Goal: Task Accomplishment & Management: Use online tool/utility

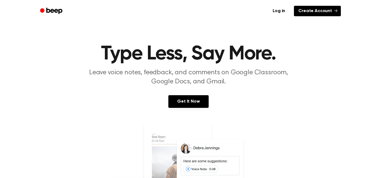
click at [299, 10] on link "Create Account" at bounding box center [317, 11] width 47 height 10
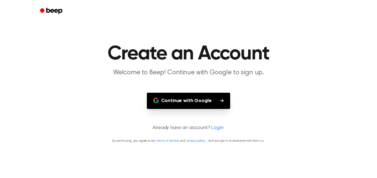
click at [183, 95] on button "Continue with Google" at bounding box center [189, 101] width 84 height 16
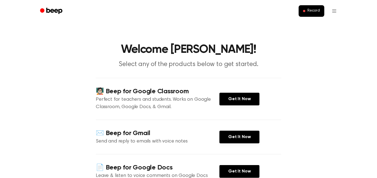
scroll to position [8, 0]
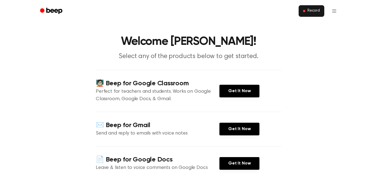
click at [305, 14] on button "Record" at bounding box center [311, 11] width 26 height 12
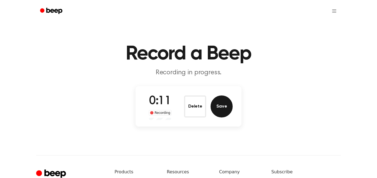
click at [226, 106] on button "Save" at bounding box center [221, 107] width 22 height 22
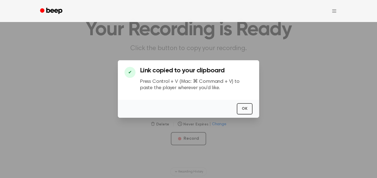
scroll to position [28, 0]
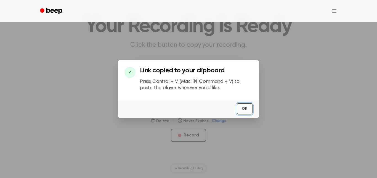
click at [243, 110] on button "OK" at bounding box center [245, 108] width 16 height 11
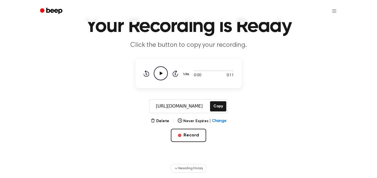
click at [162, 73] on icon at bounding box center [161, 74] width 3 height 4
drag, startPoint x: 233, startPoint y: 71, endPoint x: 213, endPoint y: 72, distance: 20.2
click at [213, 72] on div at bounding box center [214, 70] width 40 height 4
click at [162, 71] on icon "Play Audio" at bounding box center [161, 73] width 14 height 14
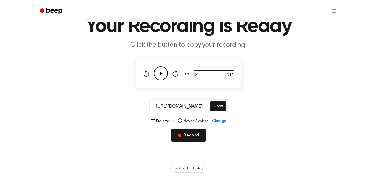
click at [194, 139] on button "Record" at bounding box center [188, 135] width 35 height 13
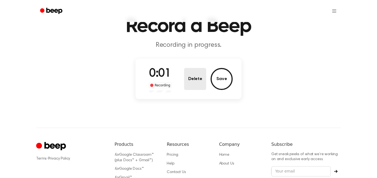
click at [201, 85] on button "Delete" at bounding box center [195, 79] width 22 height 22
